Goal: Task Accomplishment & Management: Manage account settings

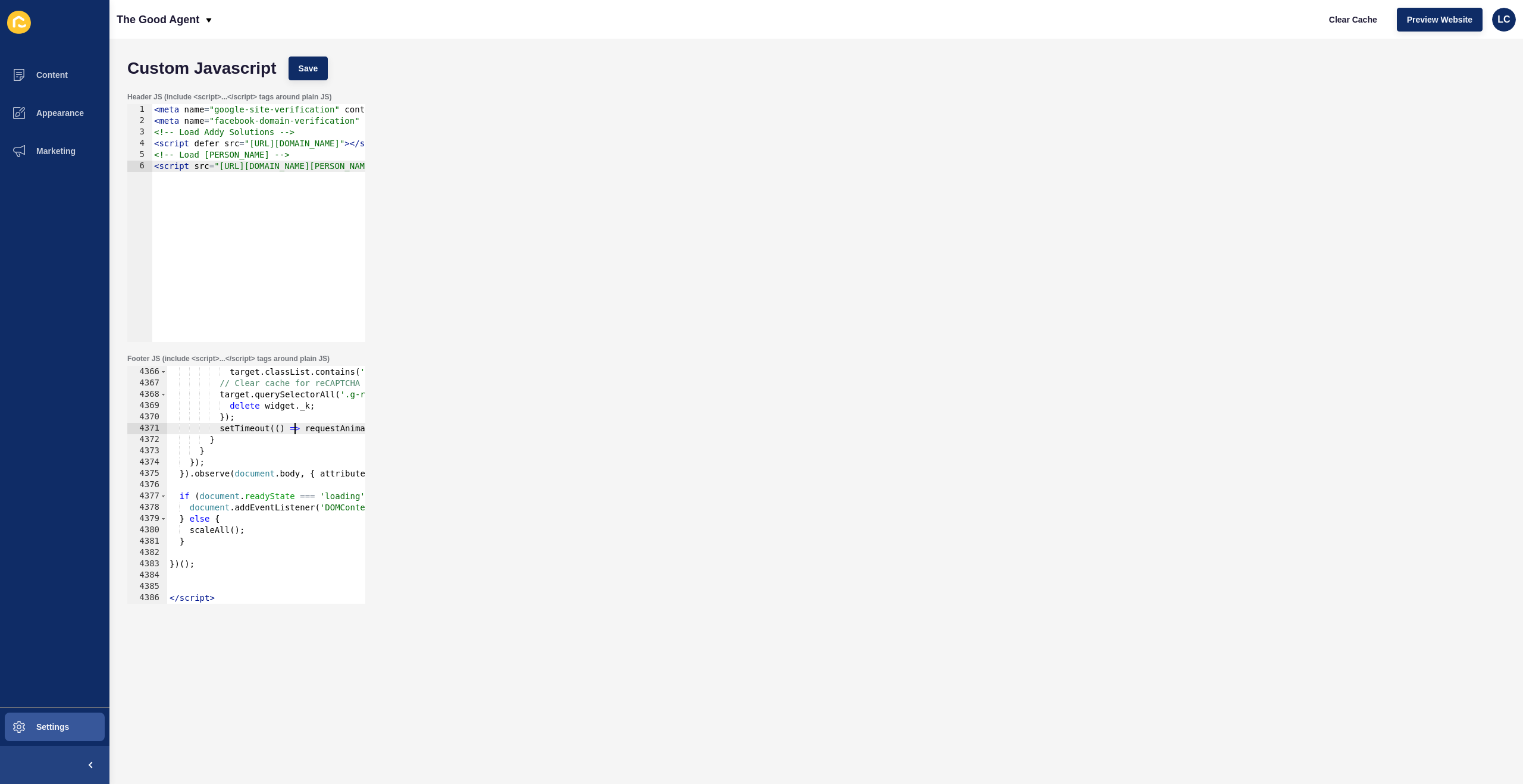
scroll to position [19250, 0]
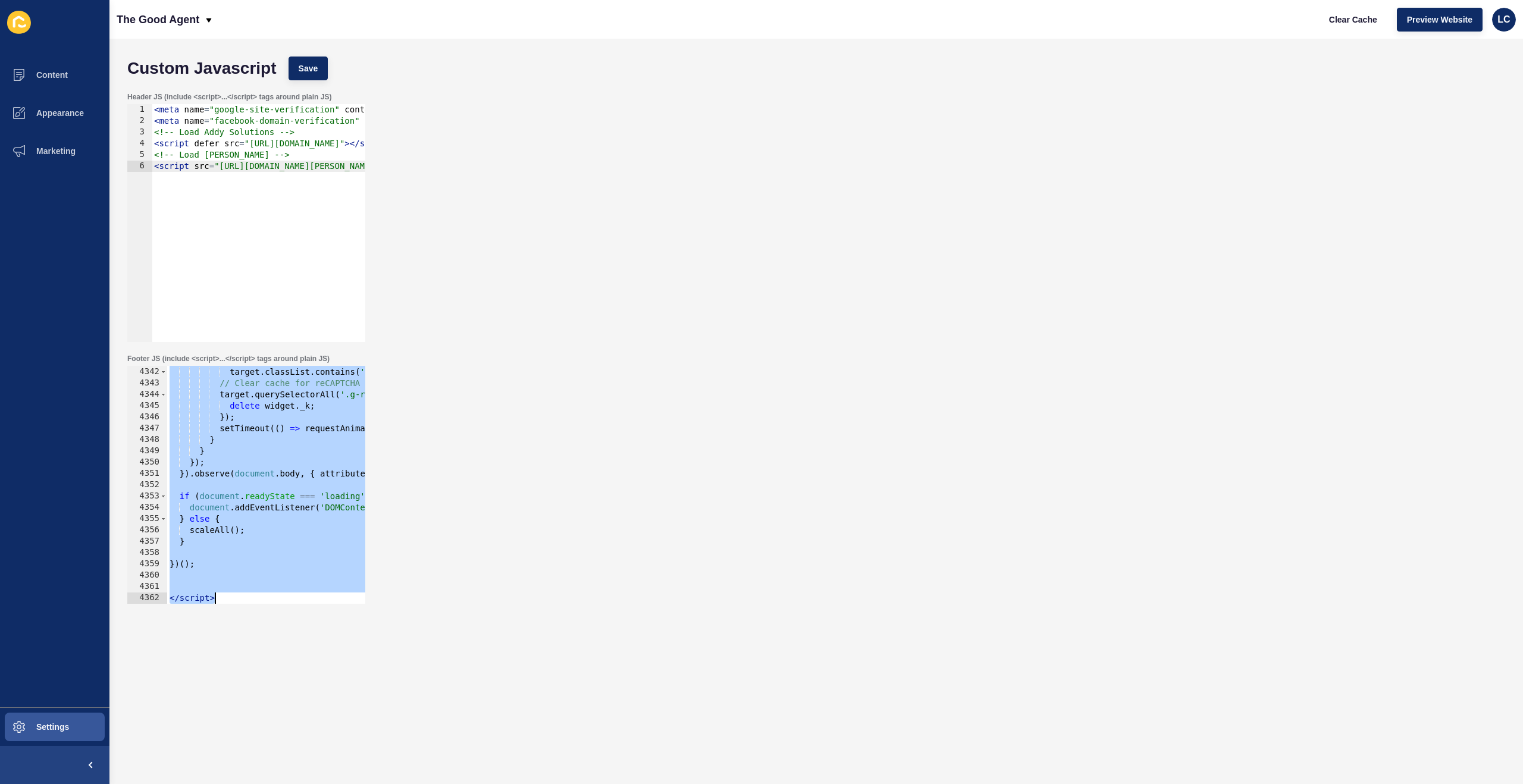
paste textarea
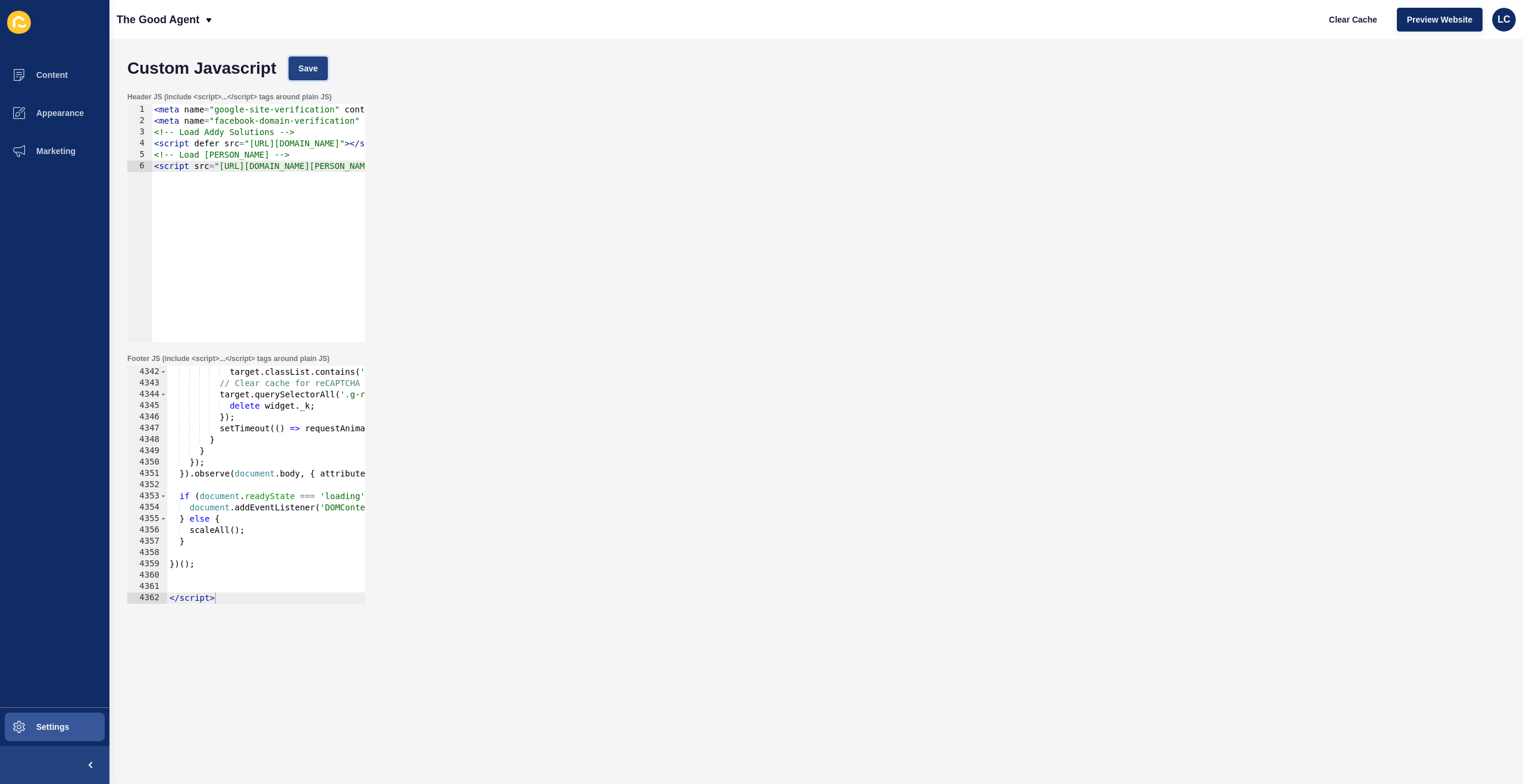
click at [313, 65] on span "Save" at bounding box center [309, 68] width 20 height 12
click at [1342, 20] on span "Clear Cache" at bounding box center [1353, 19] width 48 height 12
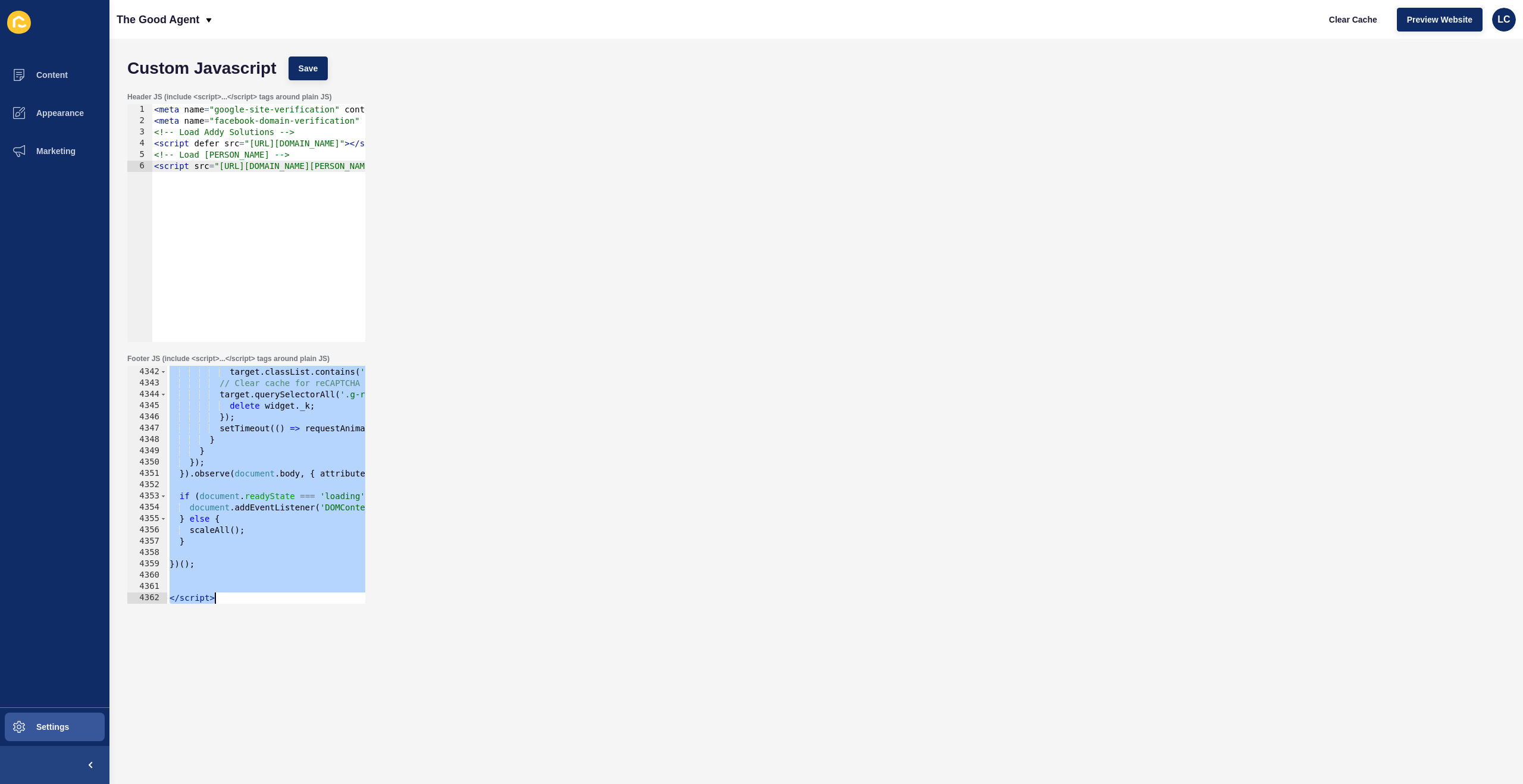
paste textarea
type textarea "</script>"
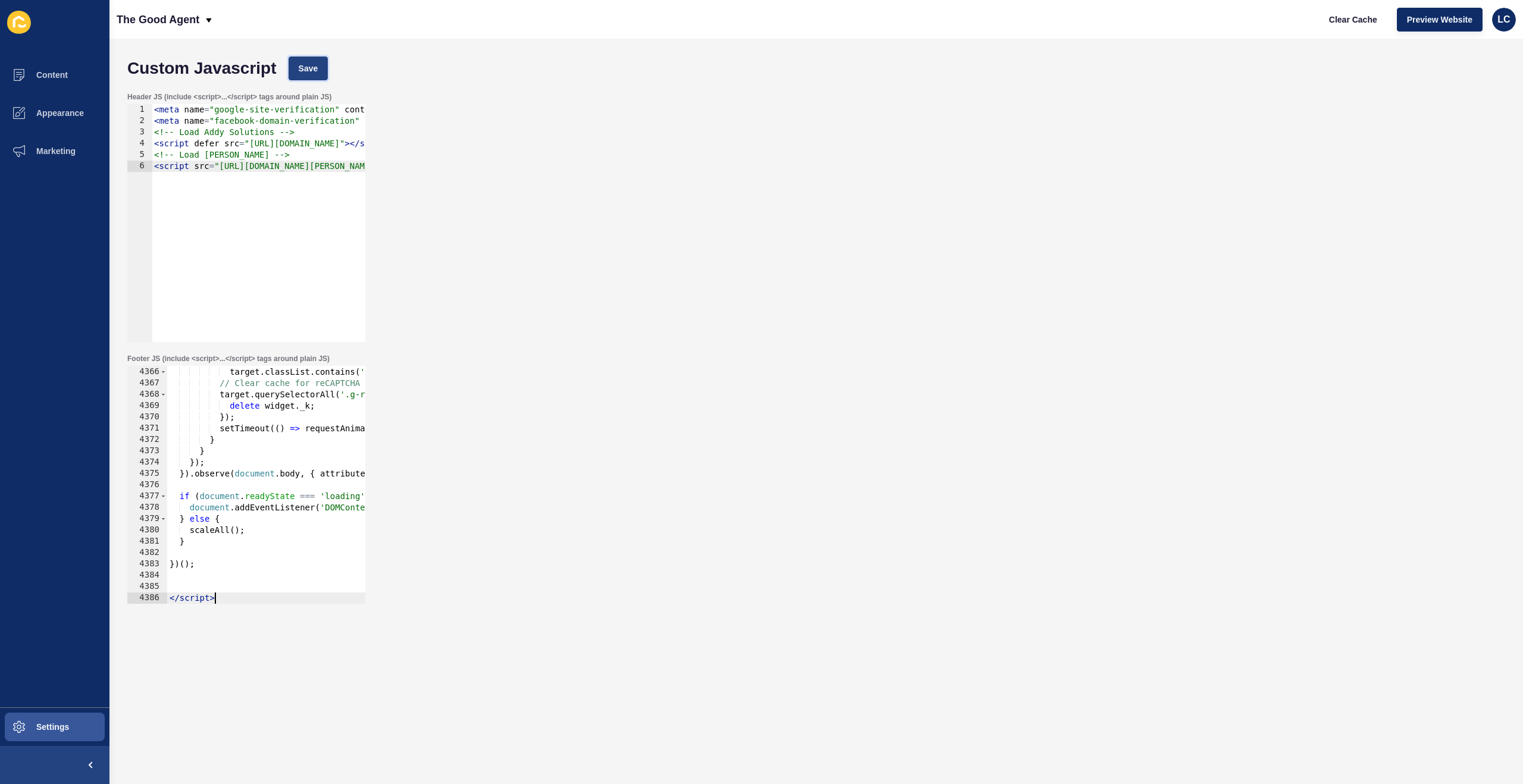
click at [308, 62] on span "Save" at bounding box center [309, 68] width 20 height 12
click at [1350, 16] on span "Clear Cache" at bounding box center [1353, 19] width 48 height 12
click at [523, 398] on div "Footer JS (include <script>...</script> tags around plain JS) </script> 4365 43…" at bounding box center [816, 479] width 1390 height 262
click at [47, 727] on span "Settings" at bounding box center [33, 726] width 71 height 9
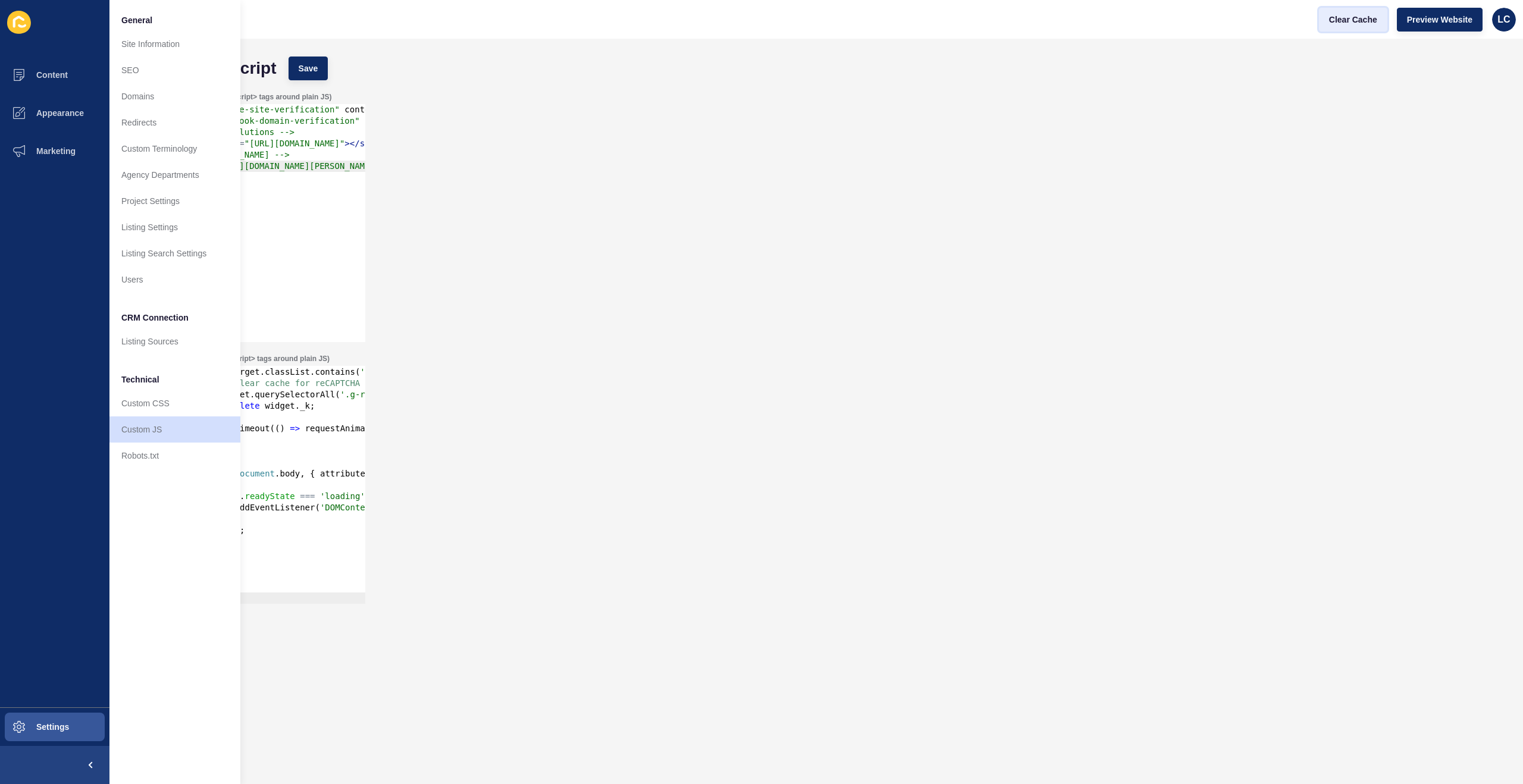
click at [1359, 14] on span "Clear Cache" at bounding box center [1353, 19] width 48 height 12
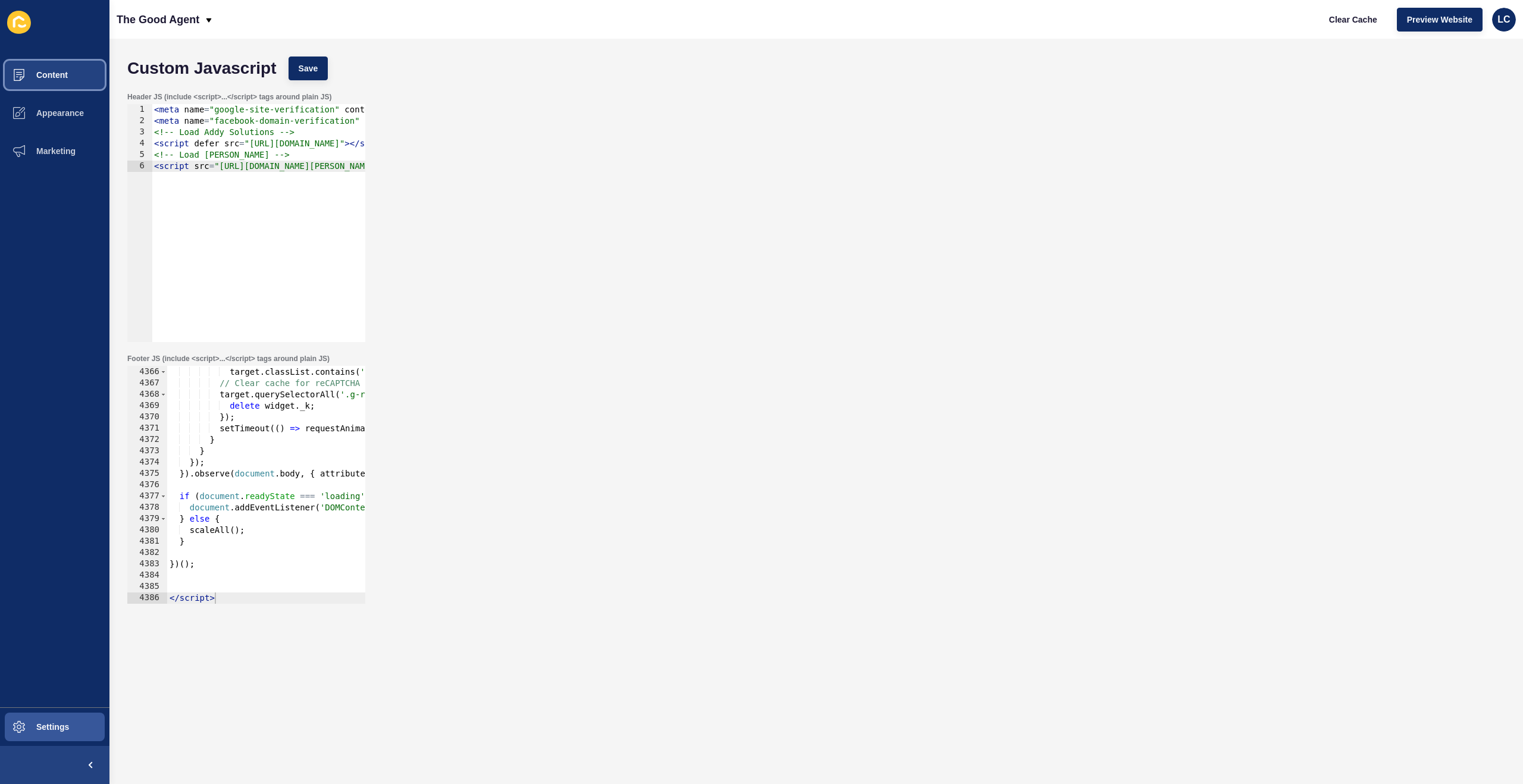
click at [25, 76] on span "Content" at bounding box center [33, 75] width 70 height 9
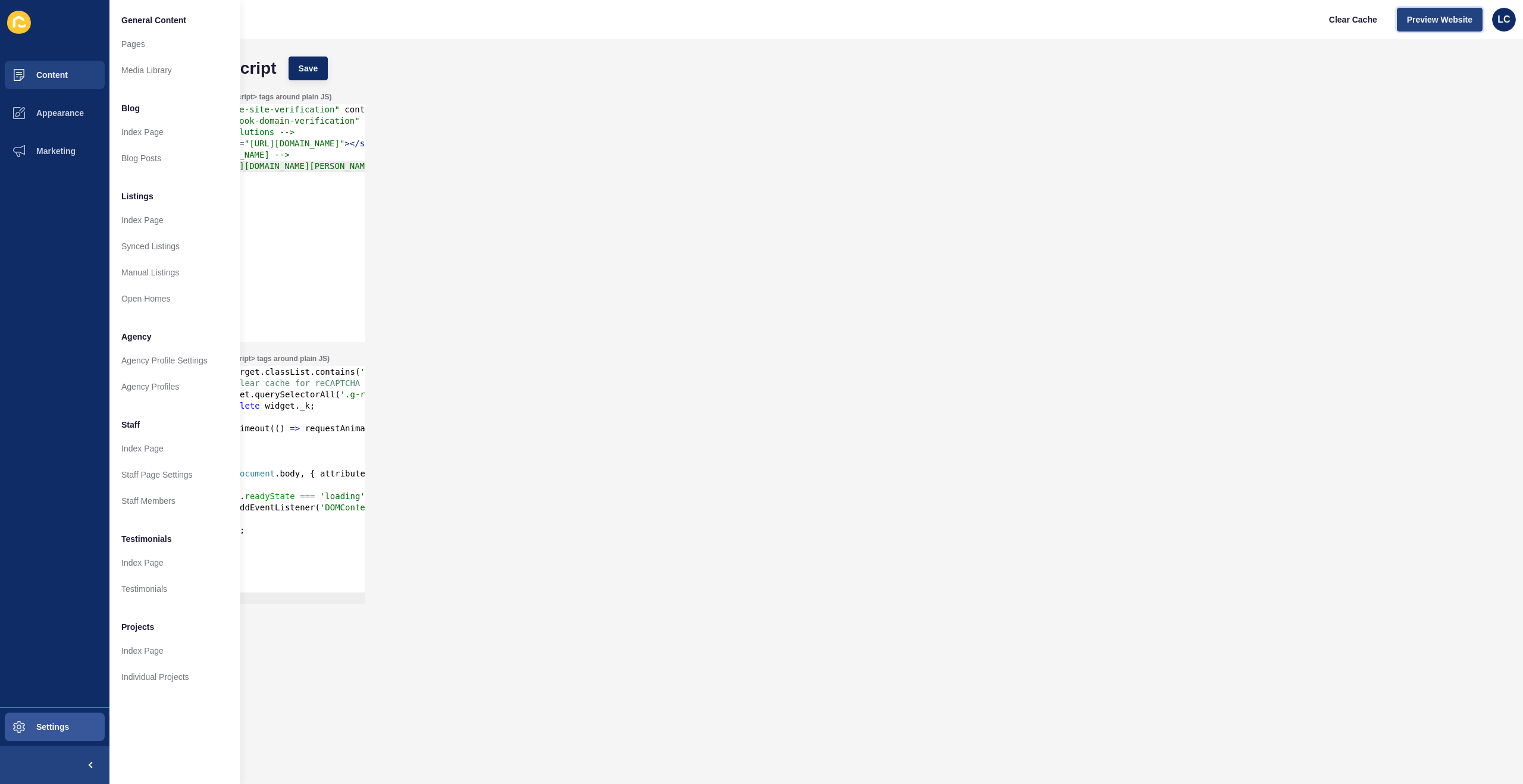
click at [1460, 19] on span "Preview Website" at bounding box center [1440, 19] width 65 height 12
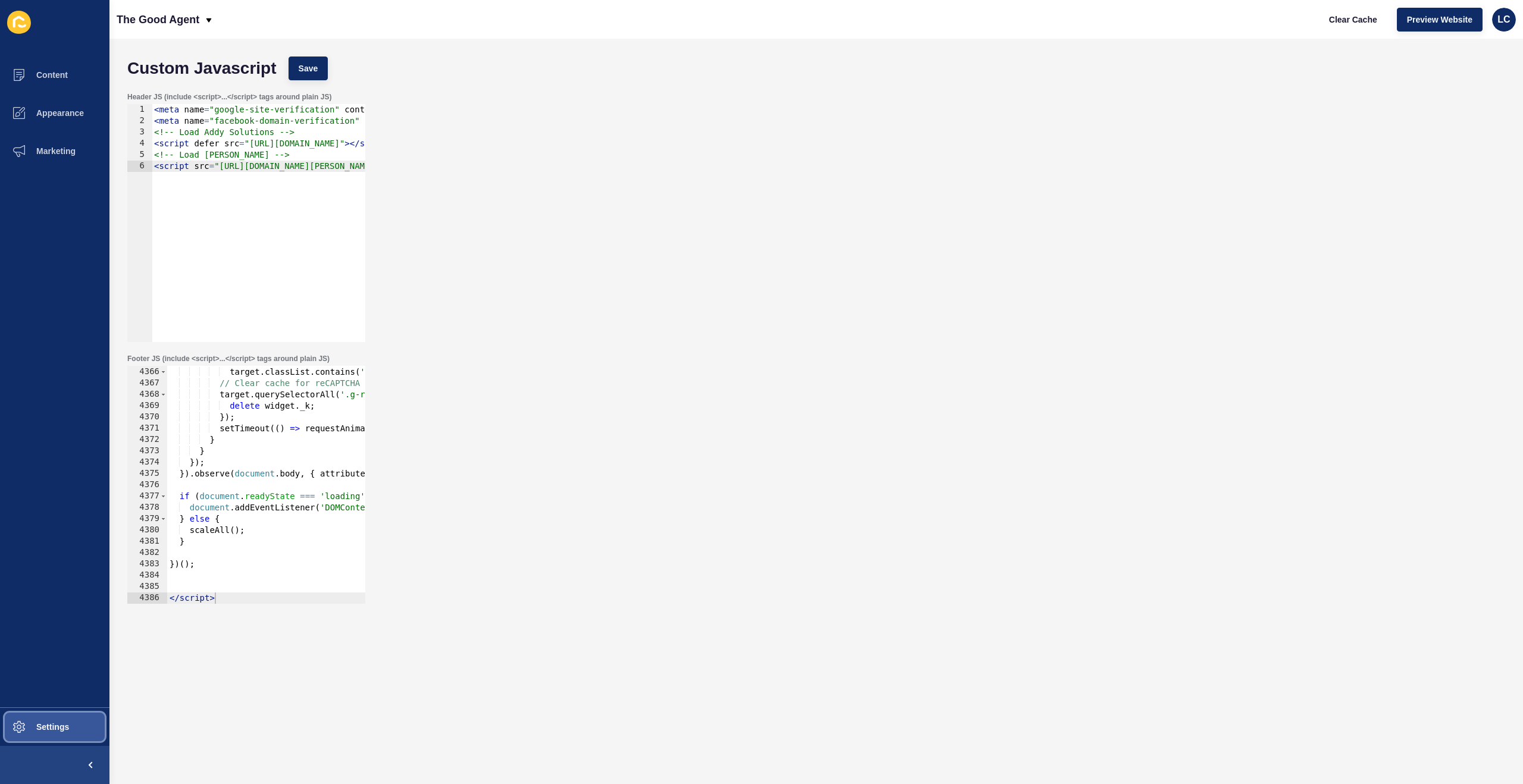
click at [54, 719] on button "Settings" at bounding box center [54, 727] width 109 height 38
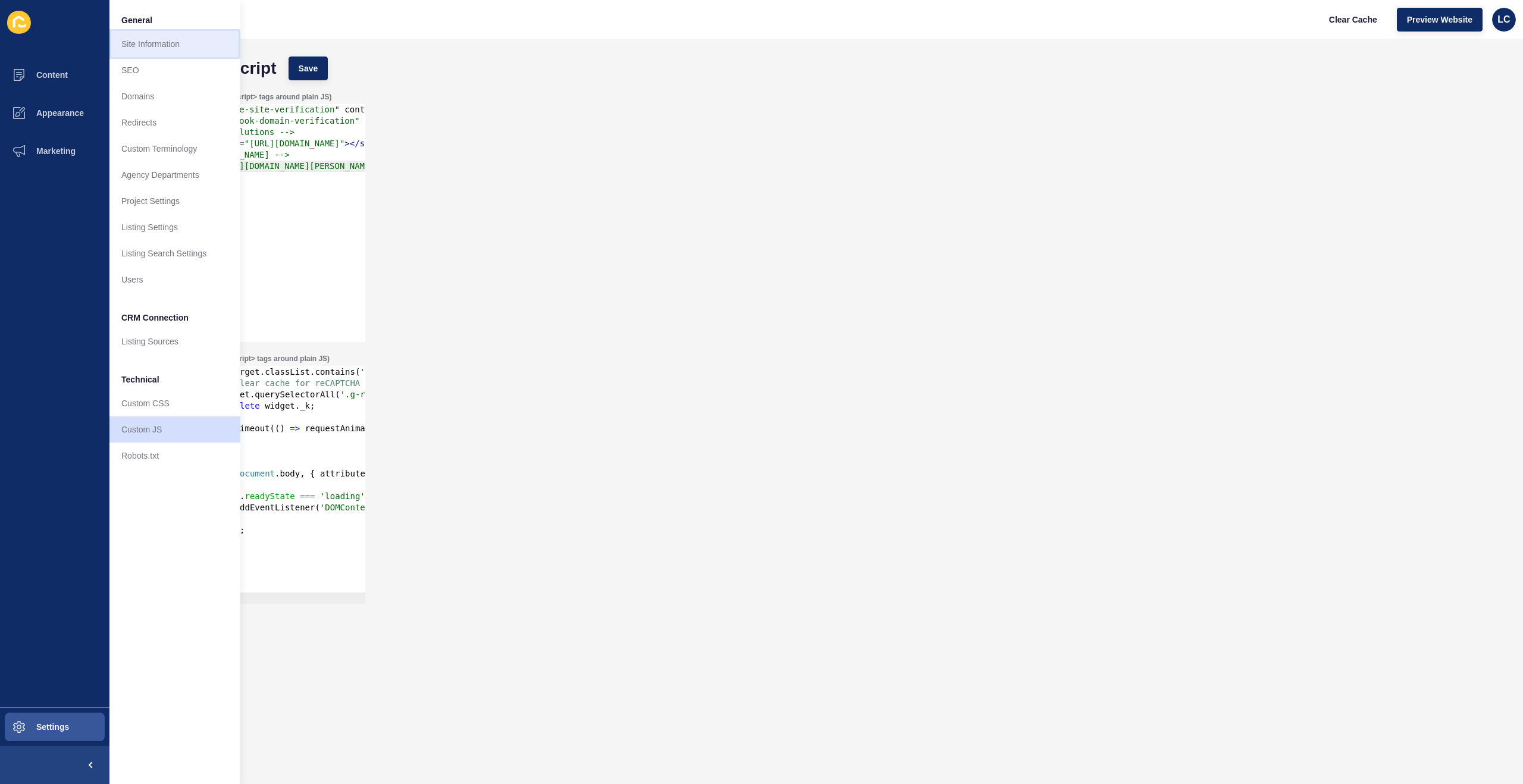
click at [163, 35] on link "Site Information" at bounding box center [175, 44] width 131 height 26
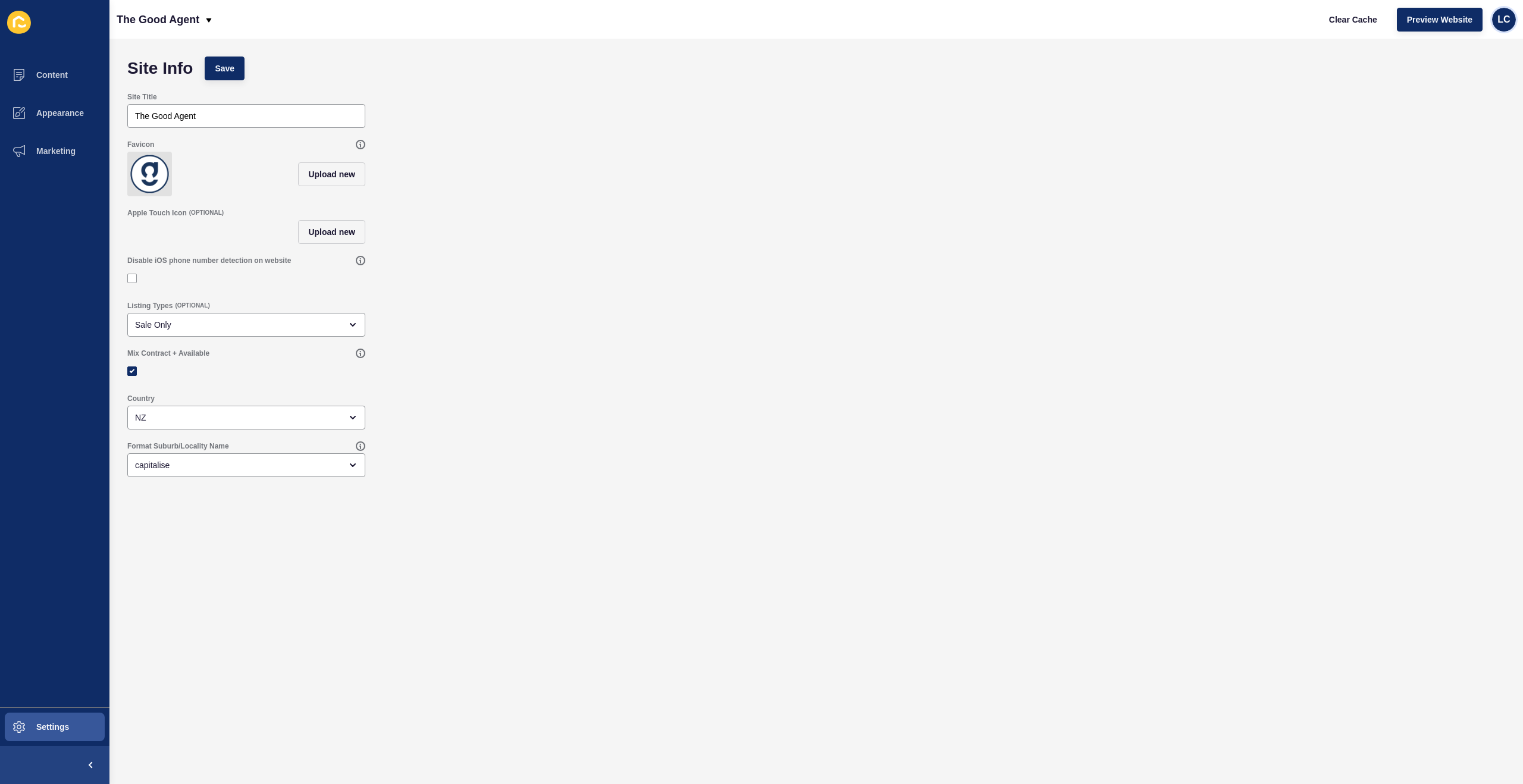
click at [1506, 18] on span "LC" at bounding box center [1504, 19] width 12 height 12
click at [1477, 72] on link "Contact Support" at bounding box center [1475, 73] width 88 height 26
click at [58, 720] on button "Settings" at bounding box center [54, 727] width 109 height 38
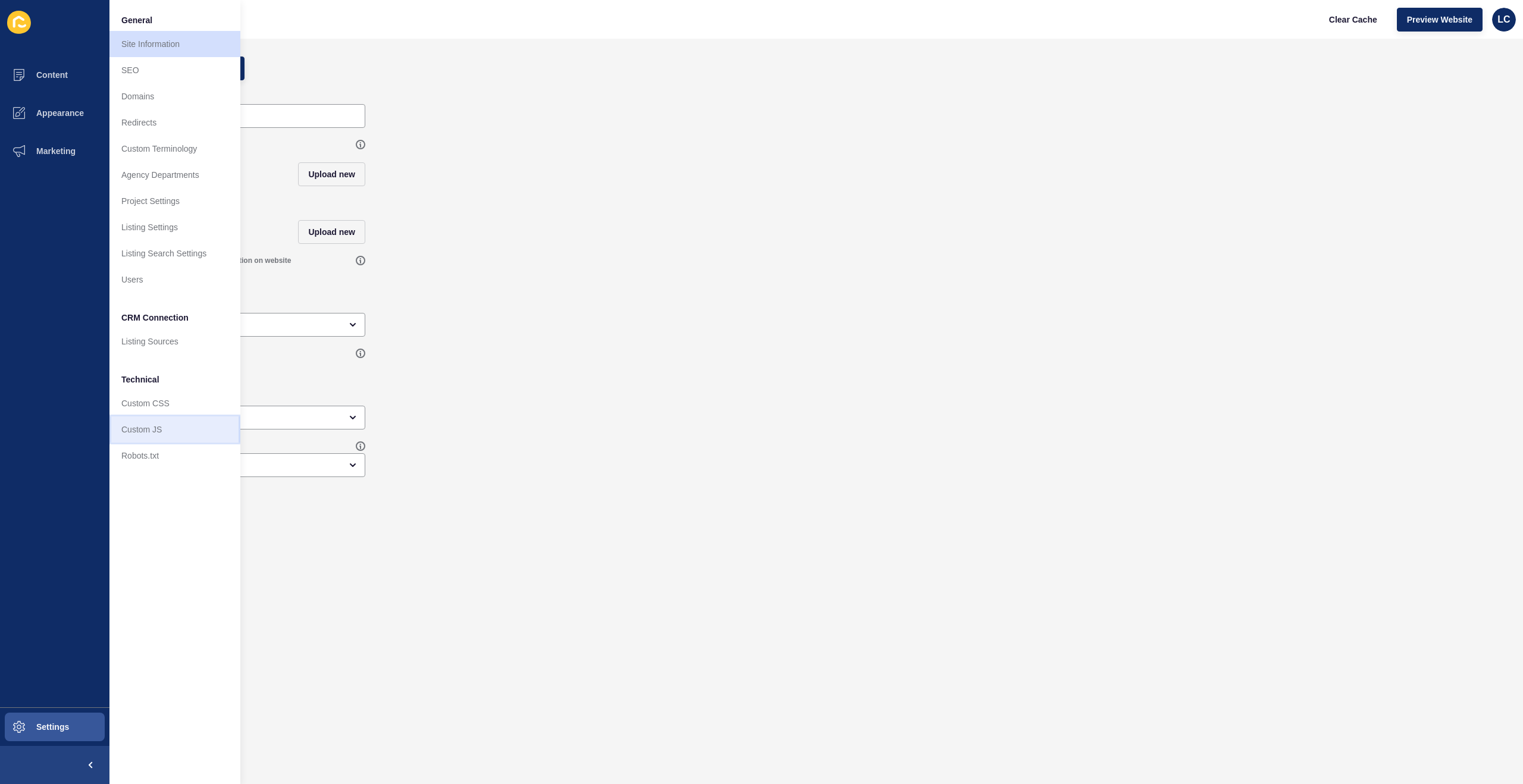
click at [153, 425] on link "Custom JS" at bounding box center [175, 429] width 131 height 26
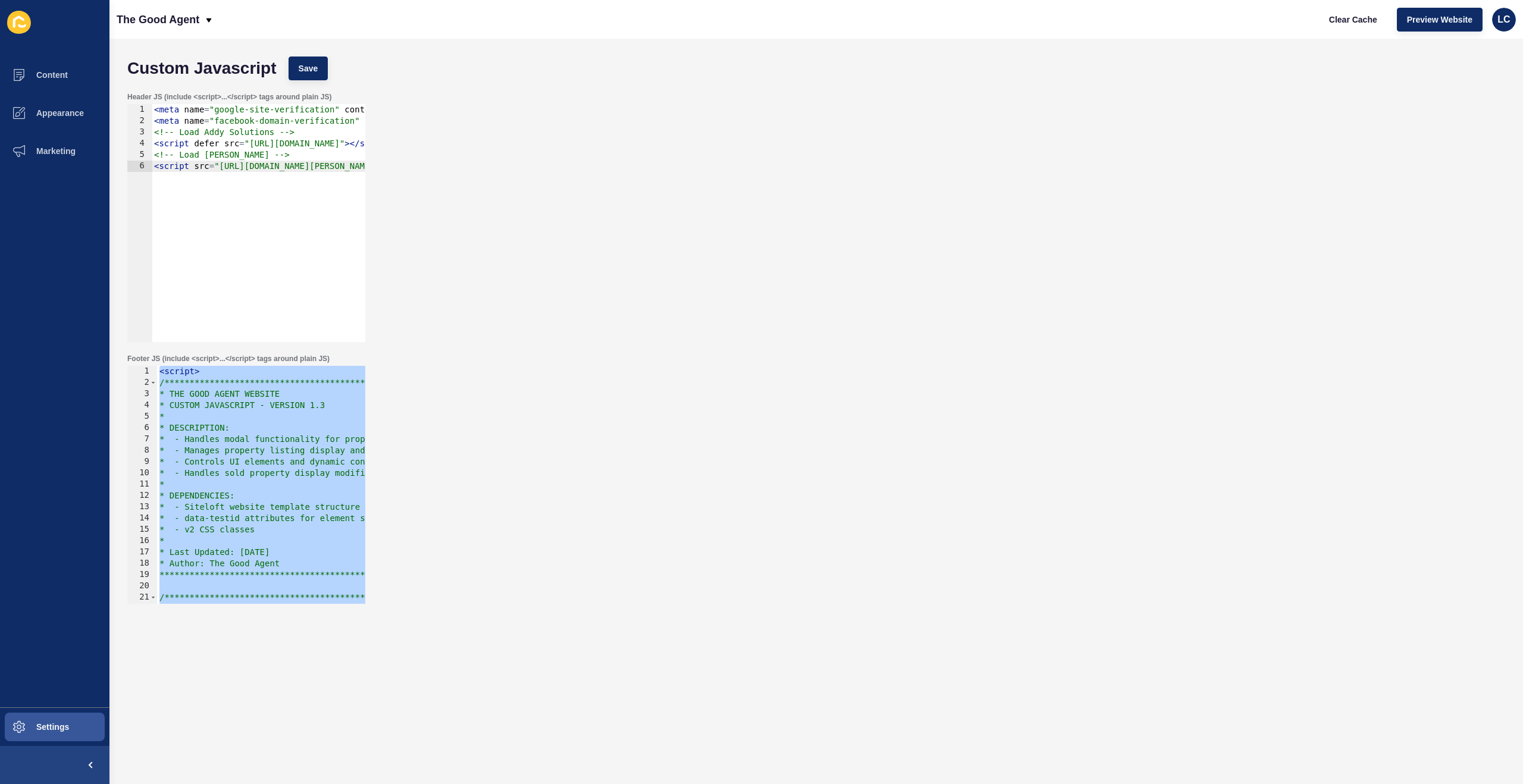
paste textarea
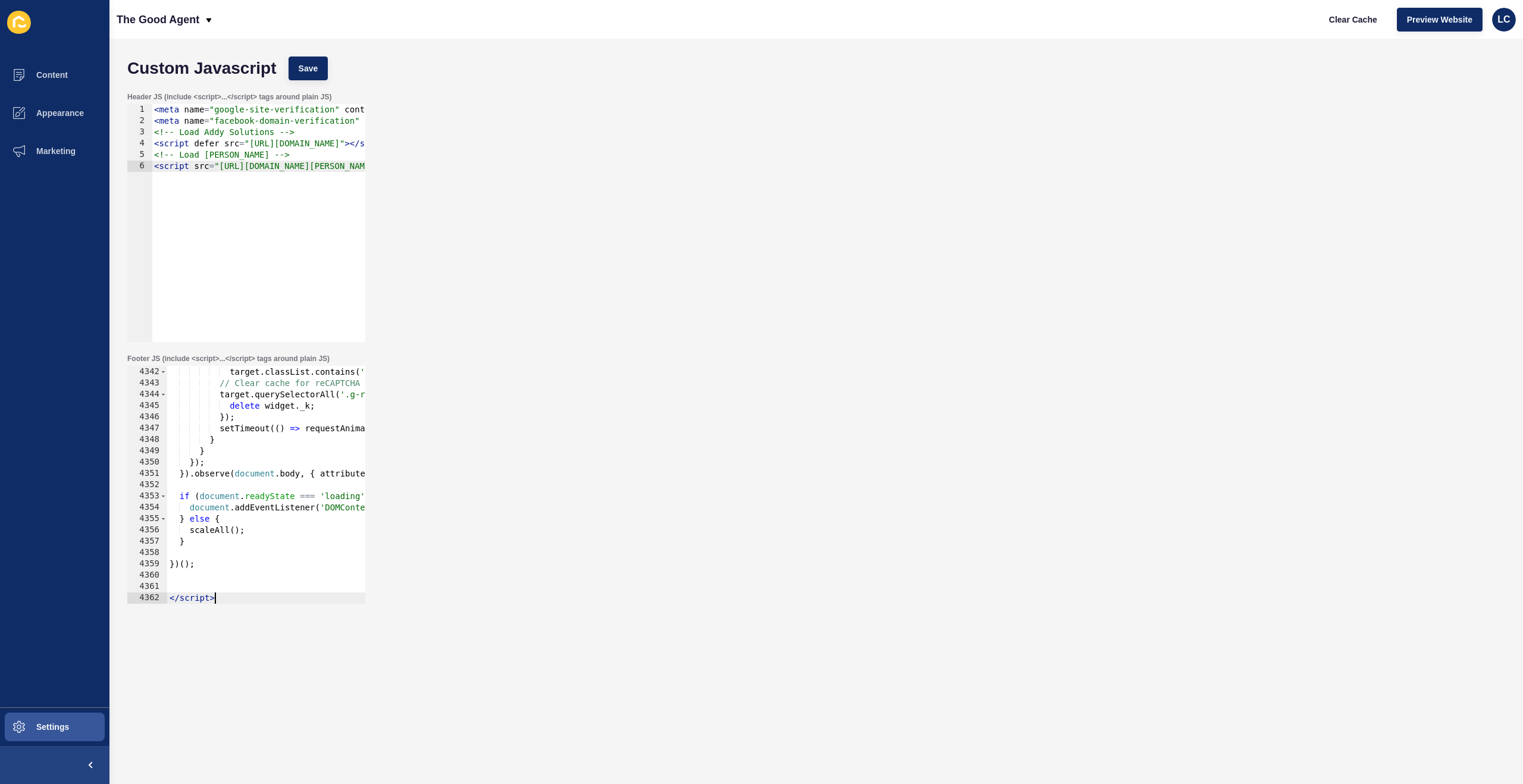
scroll to position [19250, 0]
click at [318, 62] on span "Save" at bounding box center [309, 68] width 20 height 12
click at [1364, 18] on span "Clear Cache" at bounding box center [1353, 19] width 48 height 12
click at [570, 152] on div "Header JS (include <script>...</script> tags around plain JS) 1 2 3 4 5 6 < met…" at bounding box center [816, 217] width 1390 height 262
drag, startPoint x: 316, startPoint y: 70, endPoint x: 414, endPoint y: 77, distance: 98.2
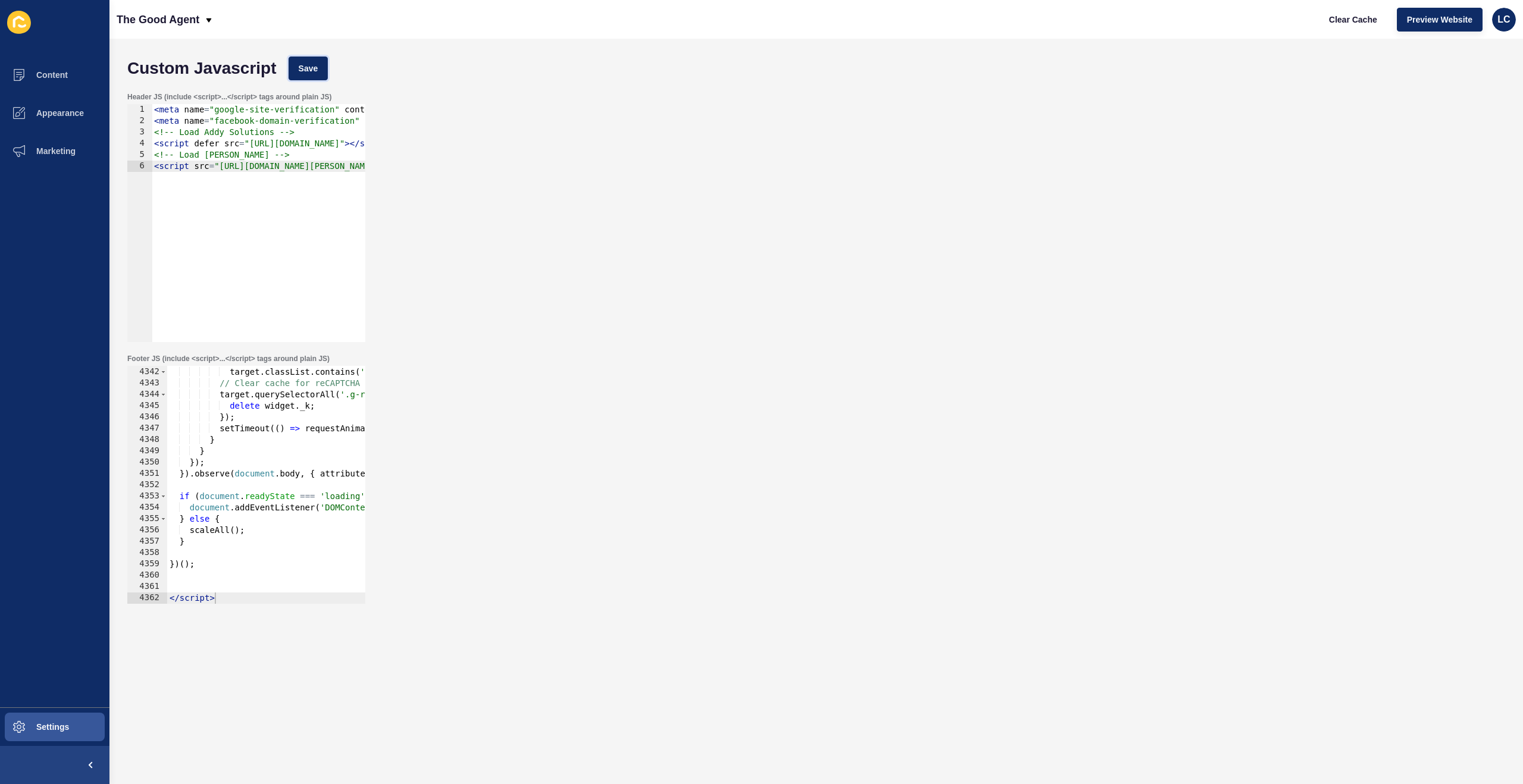
click at [315, 70] on span "Save" at bounding box center [309, 68] width 20 height 12
click at [1335, 17] on span "Clear Cache" at bounding box center [1353, 19] width 48 height 12
click at [1424, 27] on button "Preview Website" at bounding box center [1440, 20] width 86 height 24
click at [1512, 24] on div "LC" at bounding box center [1504, 20] width 24 height 24
click at [1473, 70] on link "Contact Support" at bounding box center [1475, 73] width 88 height 26
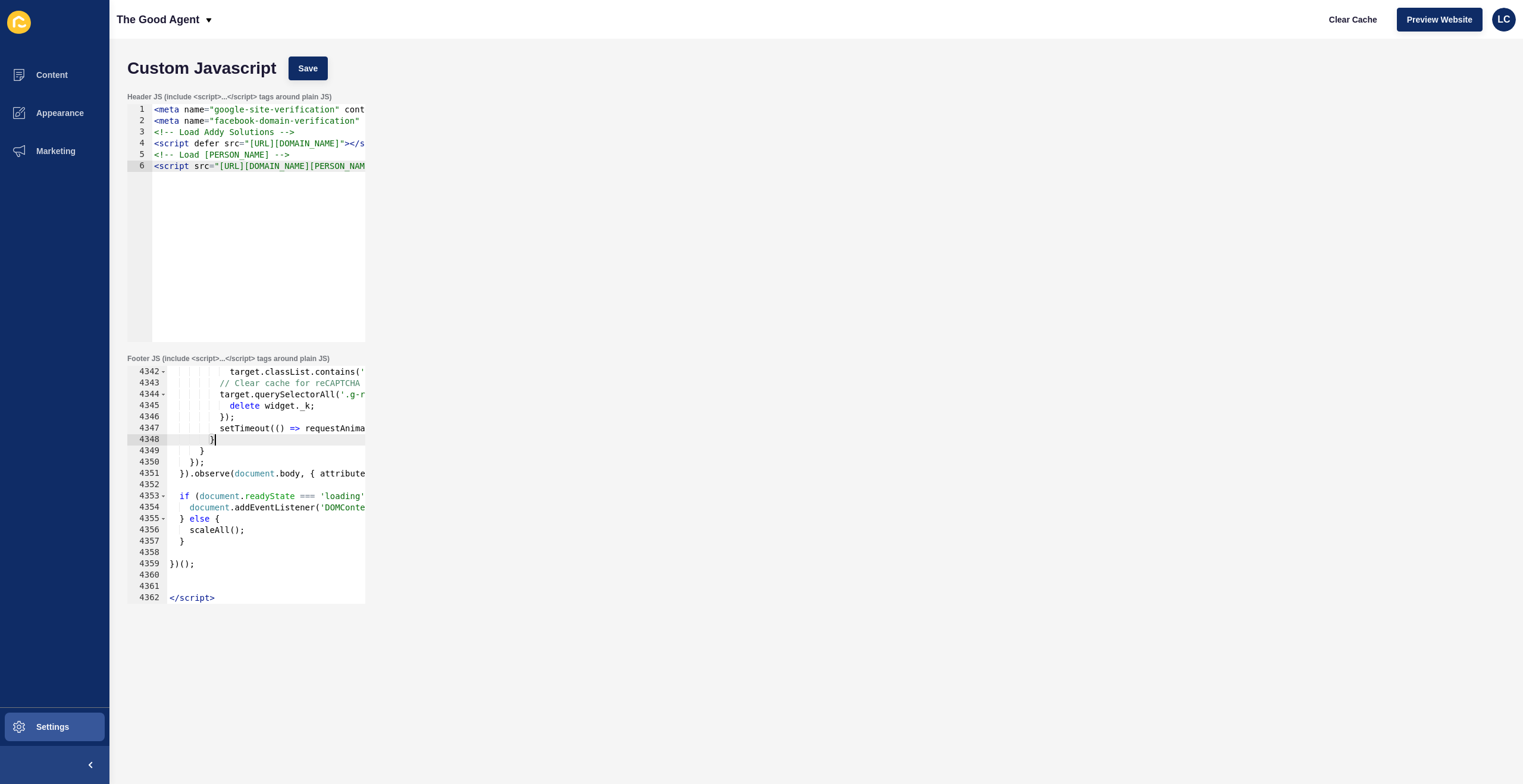
type textarea "</script>"
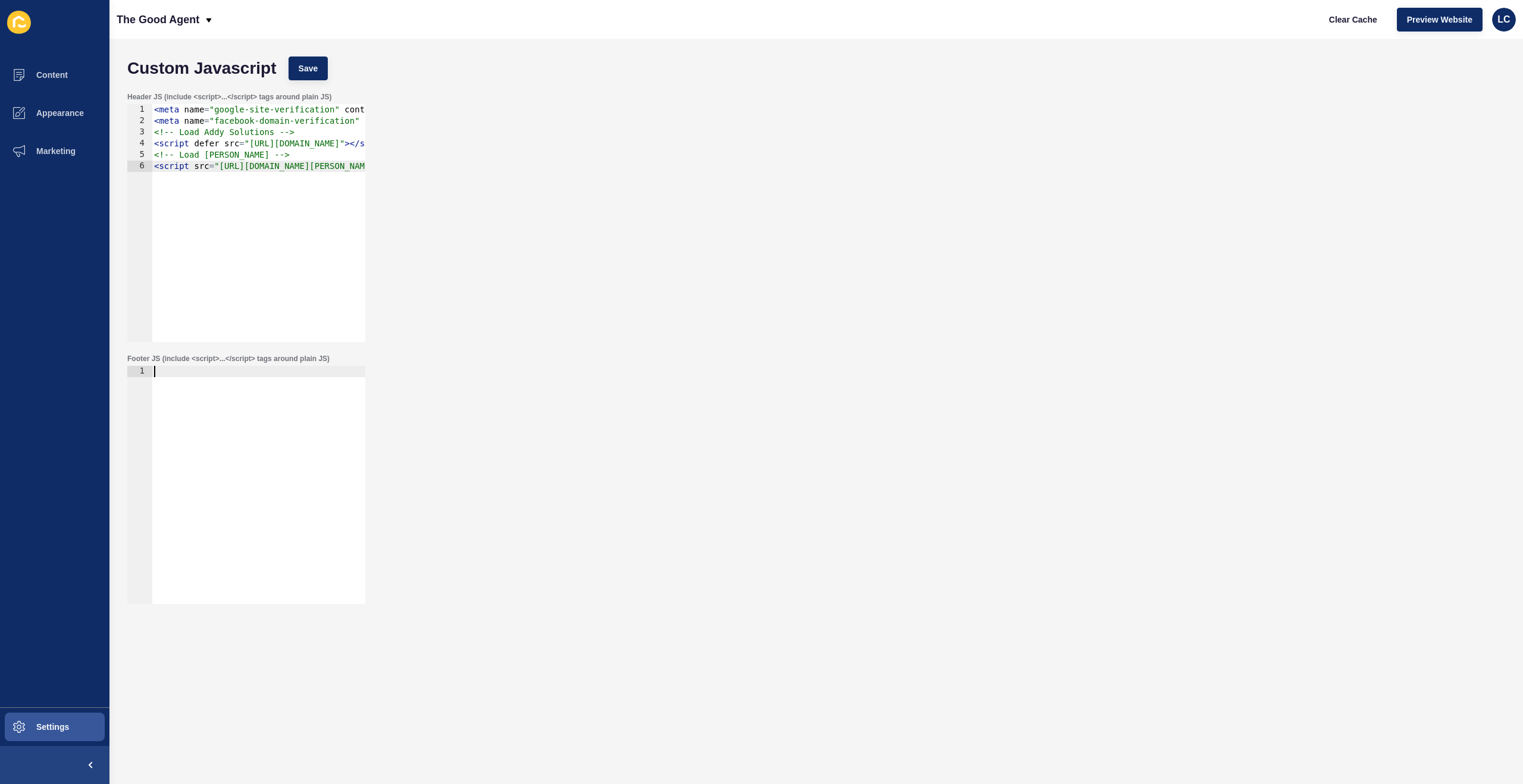
click at [334, 305] on div "< meta name = "google-site-verification" content = "rPl1LRxVGPPT2RPM9JRFqLCkFRO…" at bounding box center [549, 234] width 795 height 260
type textarea "<!-- Load [PERSON_NAME] --> <script src="[URL][DOMAIN_NAME][PERSON_NAME]"></scr…"
click at [317, 65] on span "Save" at bounding box center [309, 68] width 20 height 12
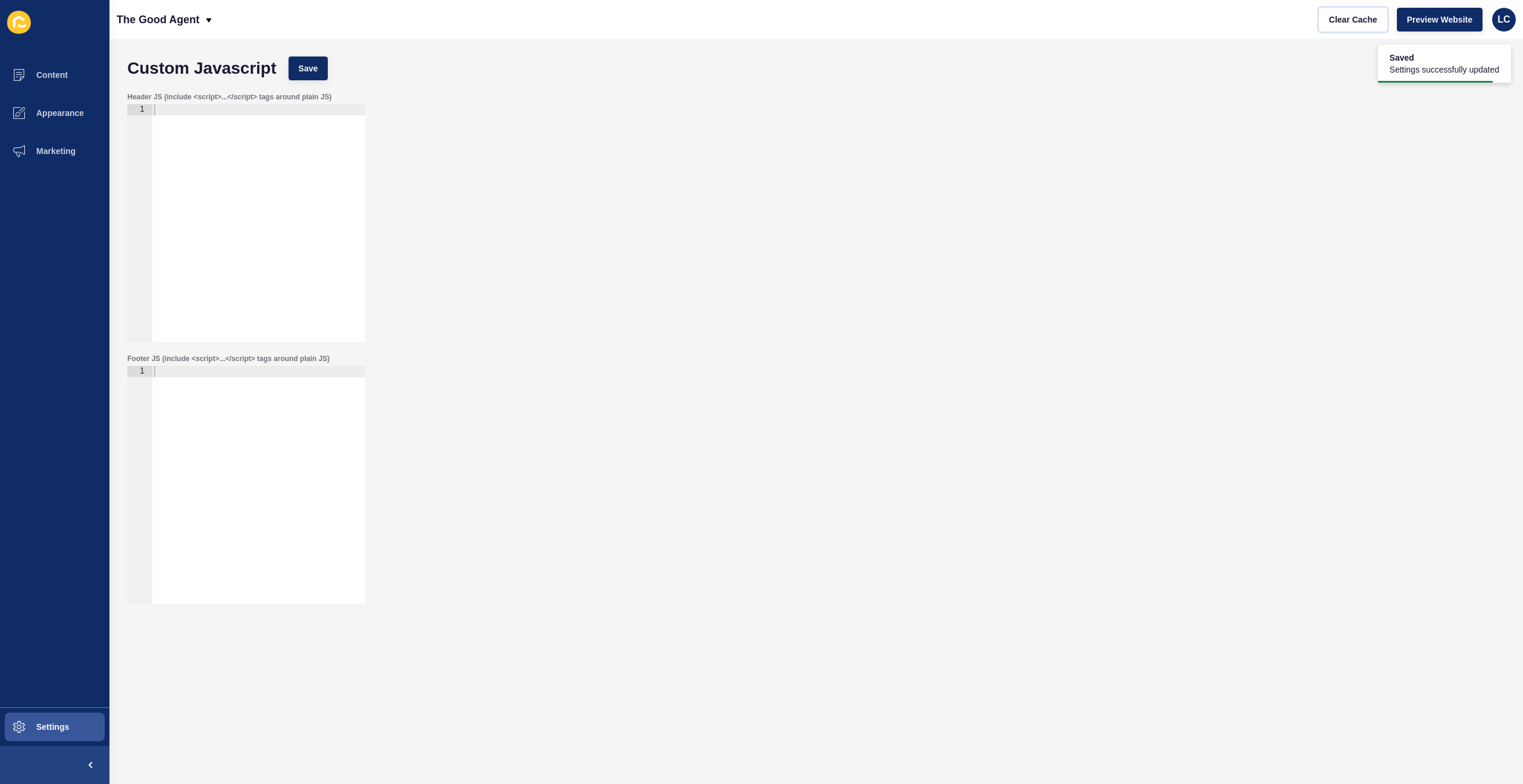
drag, startPoint x: 1340, startPoint y: 16, endPoint x: 1309, endPoint y: 19, distance: 31.1
click at [1339, 16] on span "Clear Cache" at bounding box center [1353, 19] width 48 height 12
click at [66, 725] on span "Settings" at bounding box center [33, 726] width 71 height 9
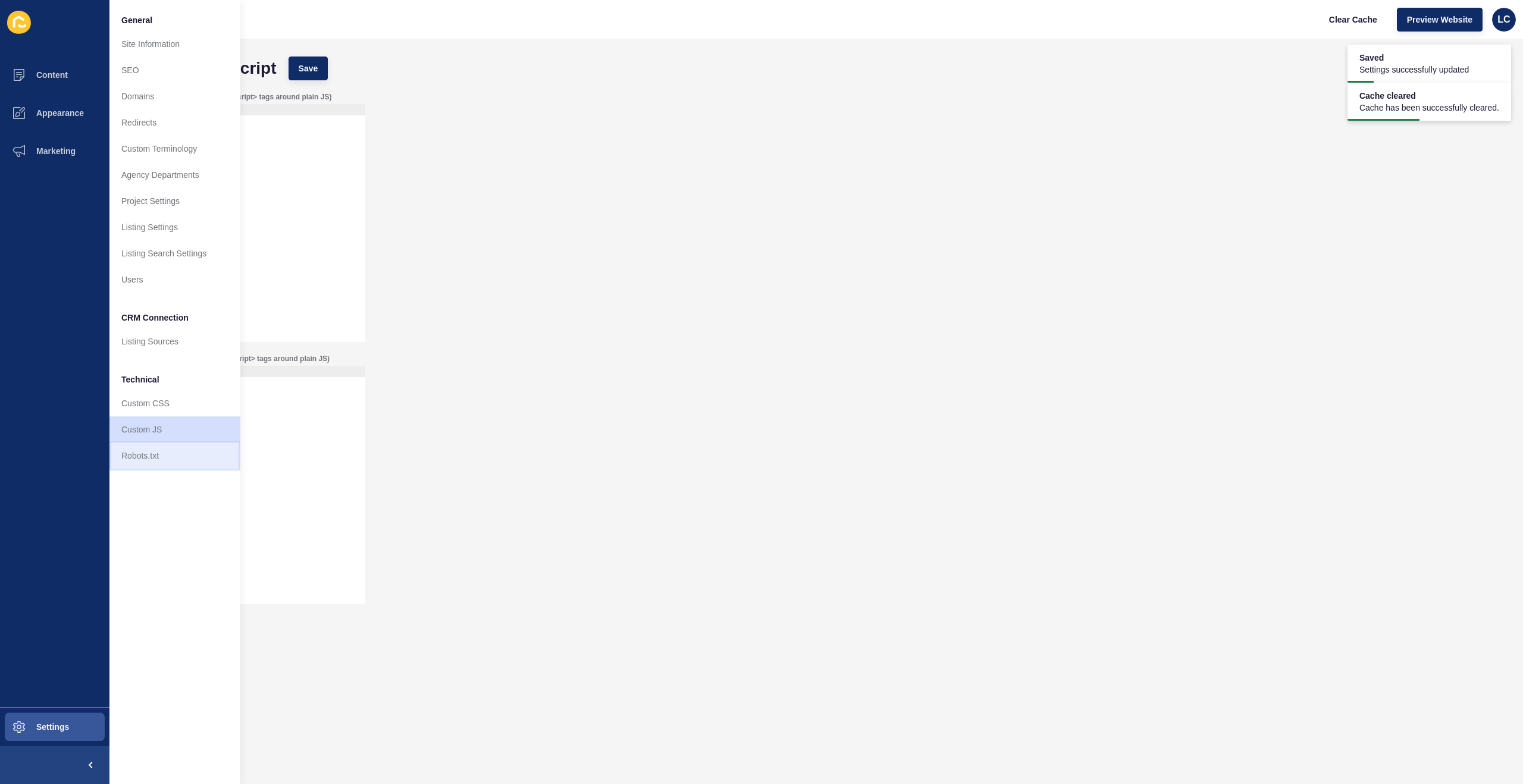
click at [172, 456] on link "Robots.txt" at bounding box center [175, 455] width 131 height 26
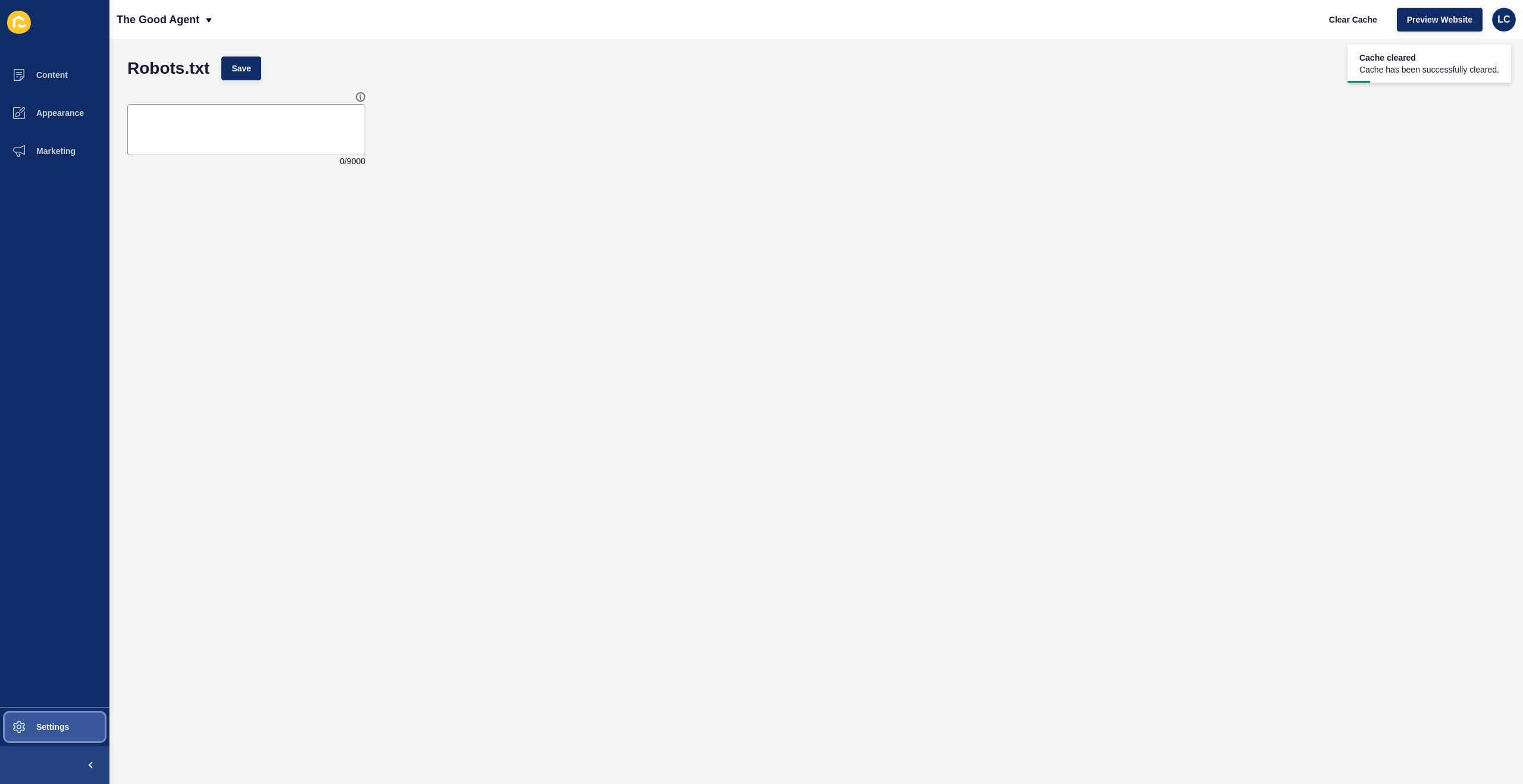
click at [52, 736] on button "Settings" at bounding box center [54, 727] width 109 height 38
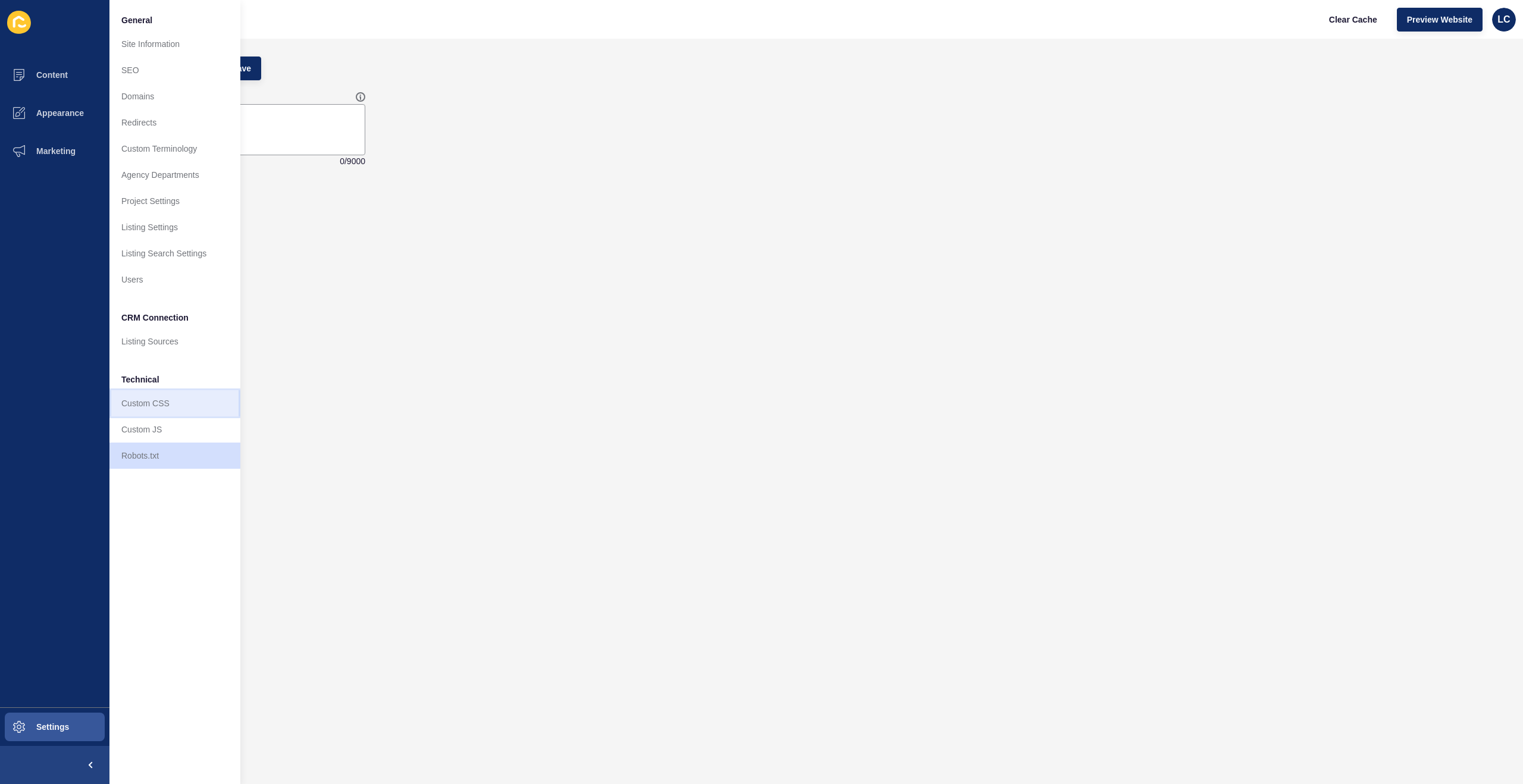
click at [153, 403] on link "Custom CSS" at bounding box center [175, 403] width 131 height 26
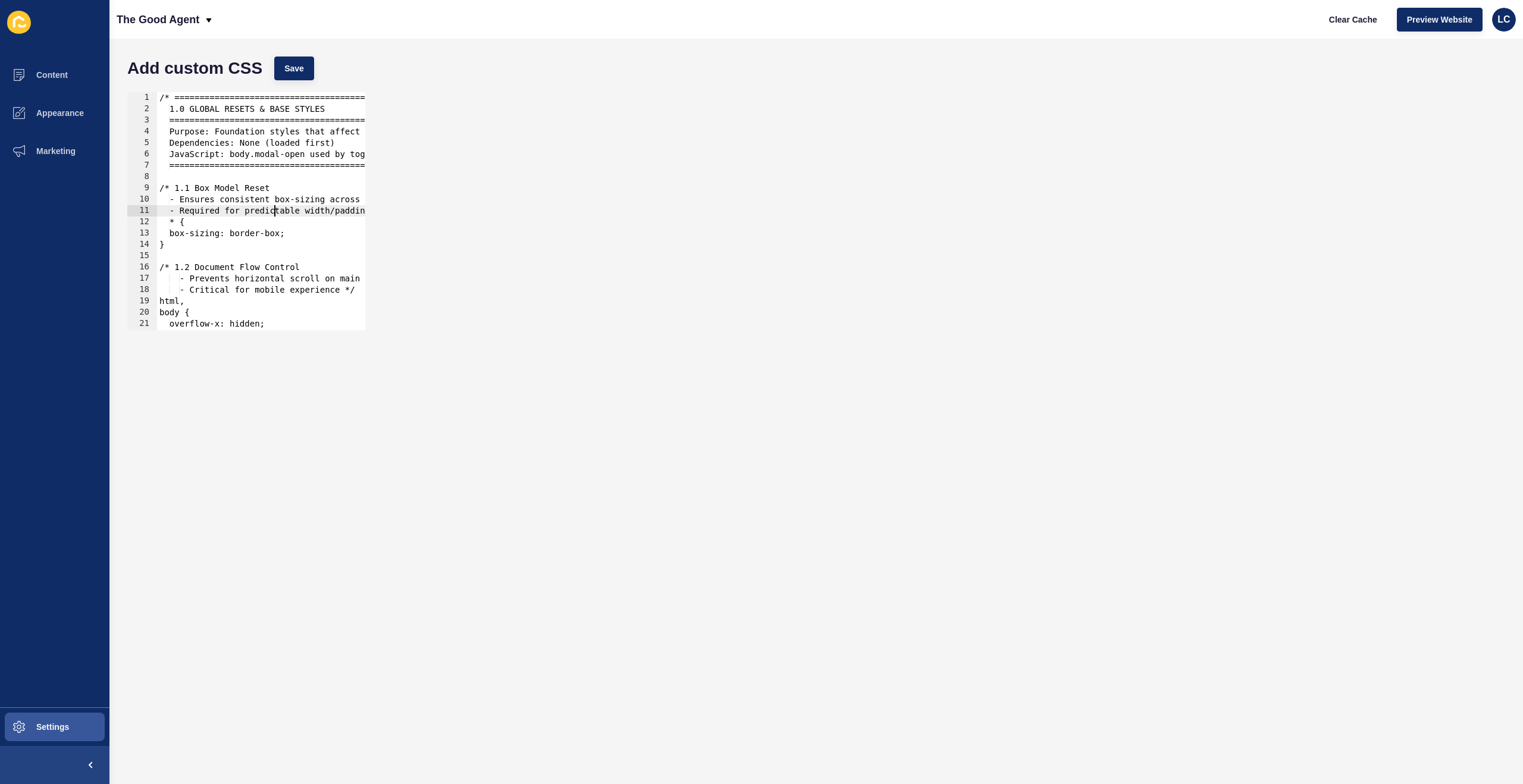
click at [275, 214] on div "/* =============================================== 1.0 GLOBAL RESETS & BASE STY…" at bounding box center [832, 222] width 1350 height 260
type textarea "-webkit-hyphens: auto; }"
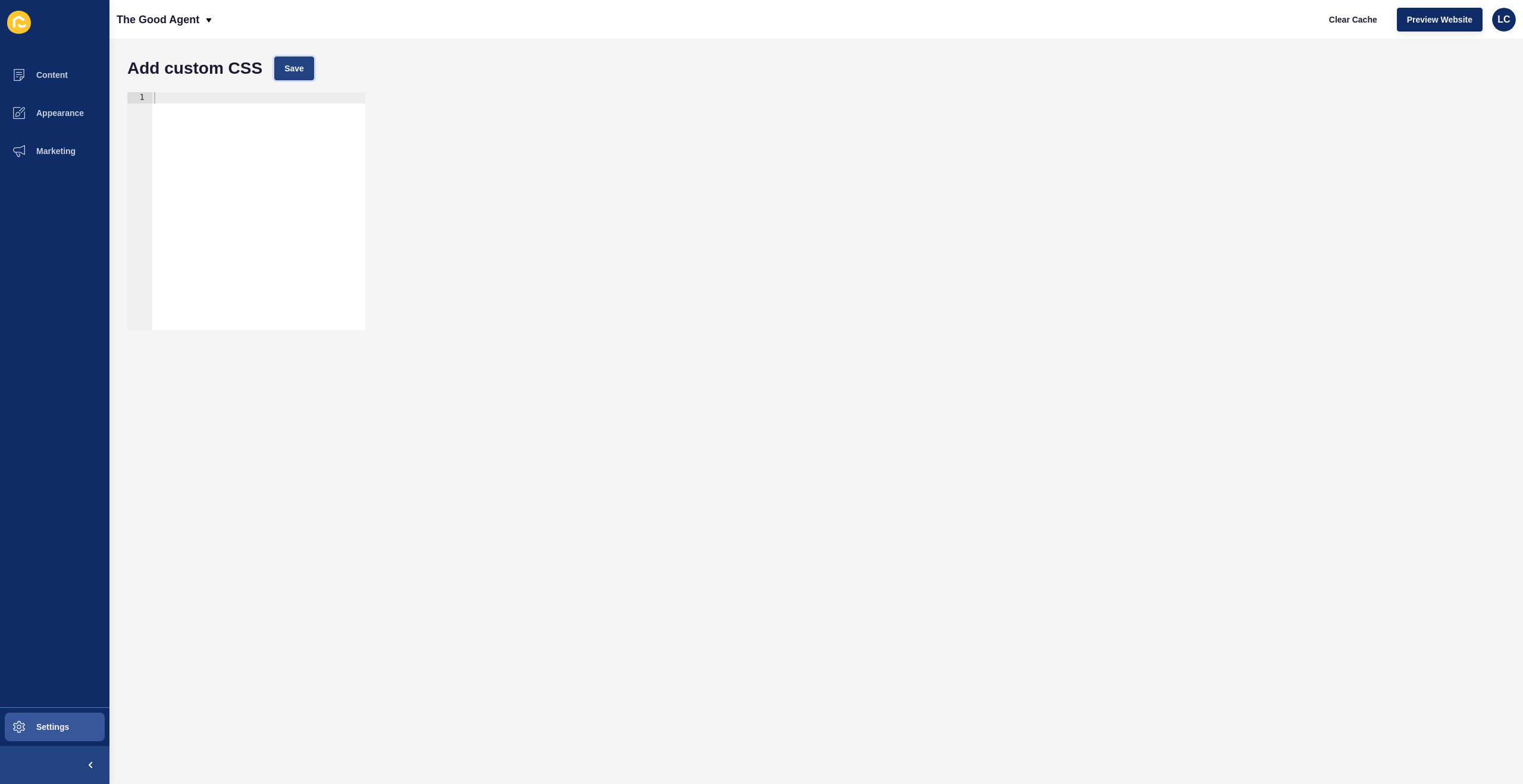
click at [301, 75] on button "Save" at bounding box center [294, 68] width 40 height 24
click at [251, 184] on div at bounding box center [259, 222] width 214 height 260
type textarea "-webkit-hyphens: auto; }"
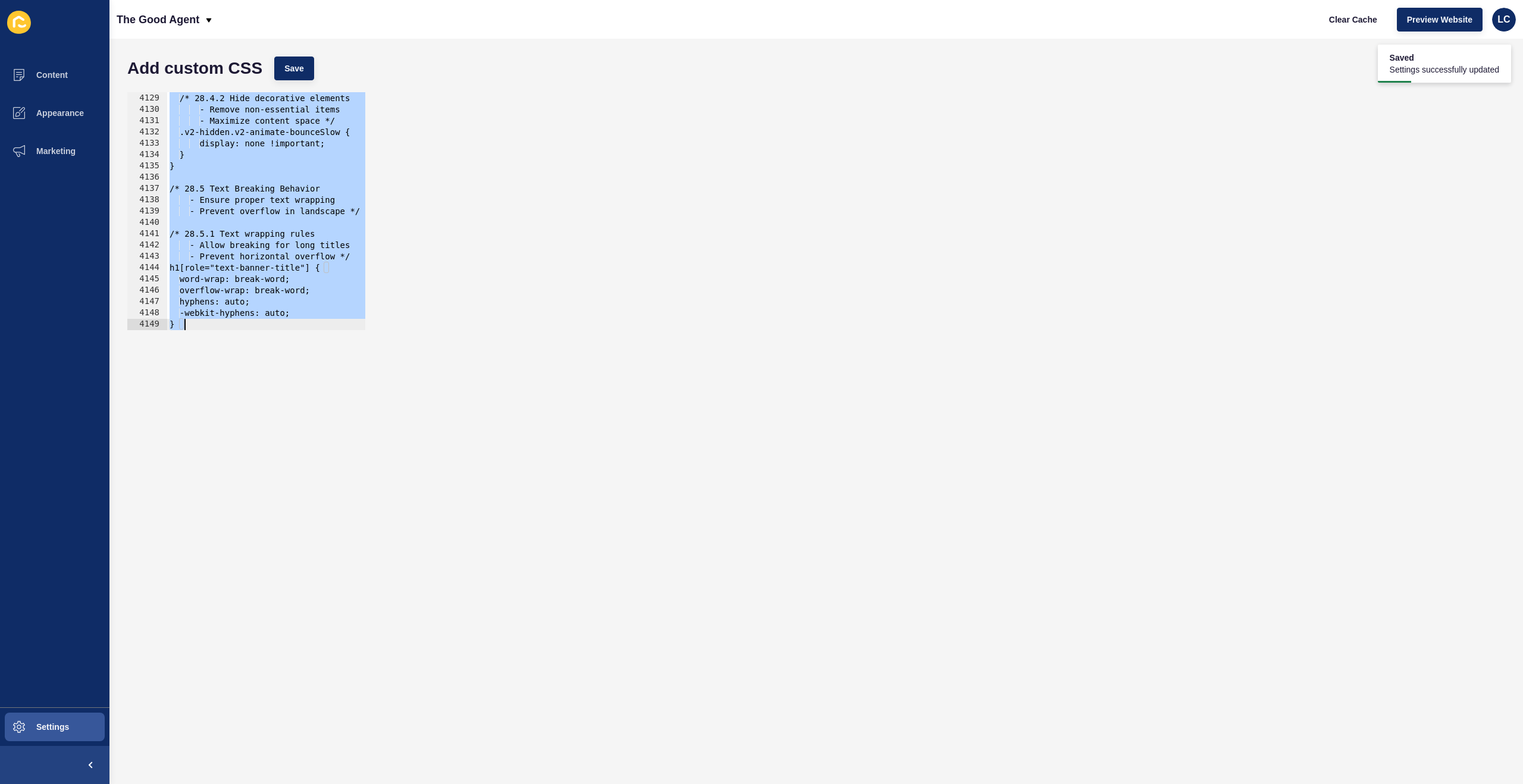
click at [274, 174] on div "/* 28.4.2 Hide decorative elements - Remove non-essential items - Maximize cont…" at bounding box center [842, 212] width 1350 height 260
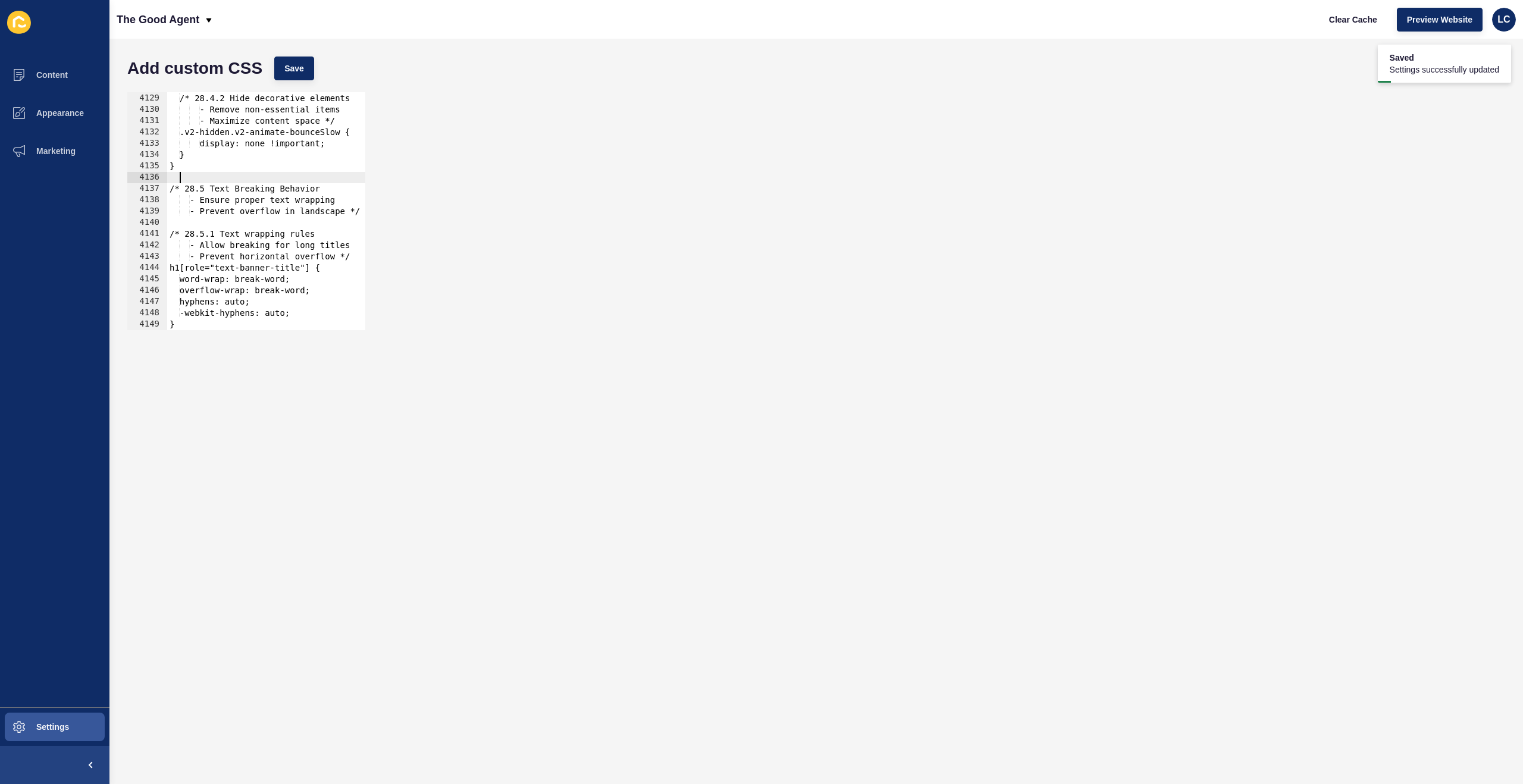
type textarea "-webkit-hyphens: auto; }"
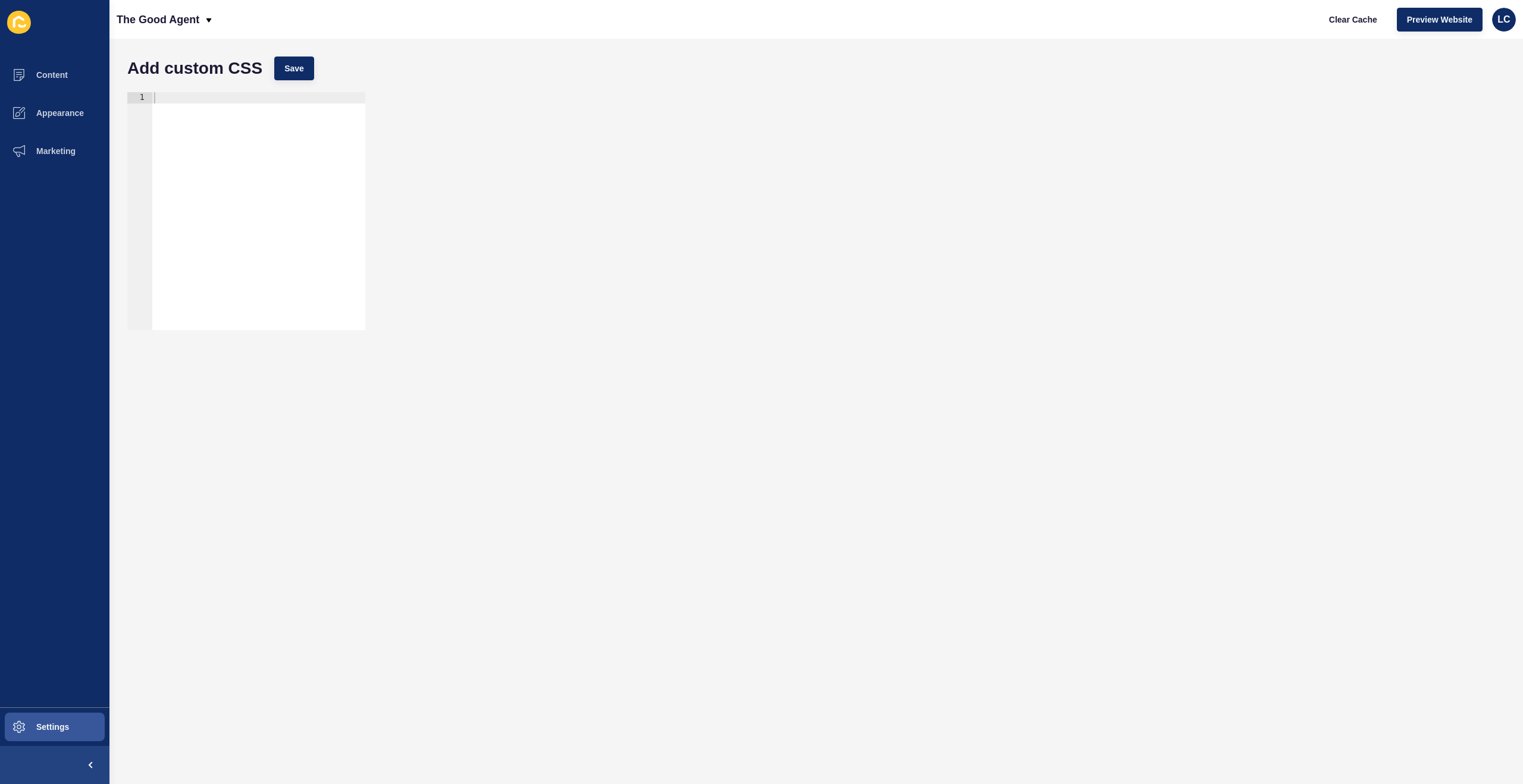
drag, startPoint x: 821, startPoint y: 160, endPoint x: 976, endPoint y: 173, distance: 155.5
click at [823, 159] on div "1 ההההההההההההההההההההההההההההההההההההההההההההההההההההההההההההההההההההההההההההה…" at bounding box center [816, 211] width 1390 height 250
click at [1355, 12] on button "Clear Cache" at bounding box center [1353, 20] width 68 height 24
